Goal: Task Accomplishment & Management: Manage account settings

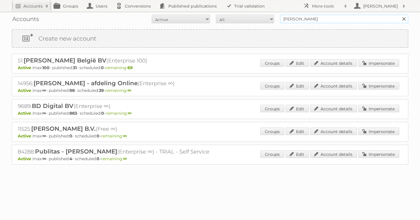
drag, startPoint x: 319, startPoint y: 20, endPoint x: 247, endPoint y: 19, distance: 71.8
click at [247, 19] on form "All Active Expired Pending All Paid Trials Self service albert heijn Search" at bounding box center [210, 19] width 397 height 9
type input "as watson"
click at [399, 15] on input "Search" at bounding box center [403, 19] width 9 height 9
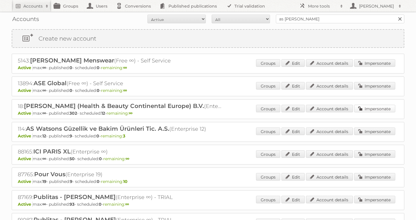
click at [389, 111] on link "Impersonate" at bounding box center [374, 109] width 41 height 8
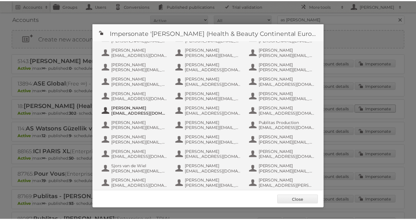
scroll to position [270, 0]
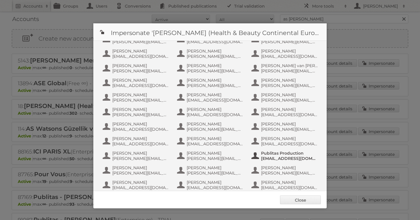
click at [282, 155] on span "Publitas Production" at bounding box center [289, 153] width 57 height 5
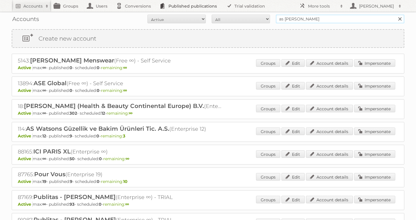
drag, startPoint x: 238, startPoint y: 13, endPoint x: 167, endPoint y: 8, distance: 72.0
click at [179, 8] on body "Accounts Search Advanced Search Create new account Groups Users Conversions Pub…" at bounding box center [208, 110] width 416 height 220
type input "alimerka"
click at [395, 15] on input "Search" at bounding box center [399, 19] width 9 height 9
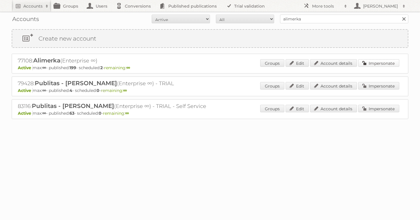
click at [369, 62] on link "Impersonate" at bounding box center [378, 63] width 41 height 8
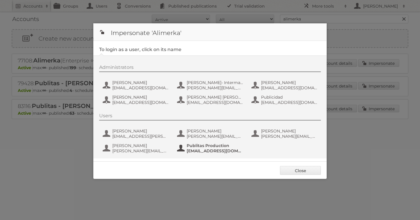
click at [200, 149] on span "[EMAIL_ADDRESS][DOMAIN_NAME]" at bounding box center [215, 150] width 57 height 5
